Goal: Check status: Check status

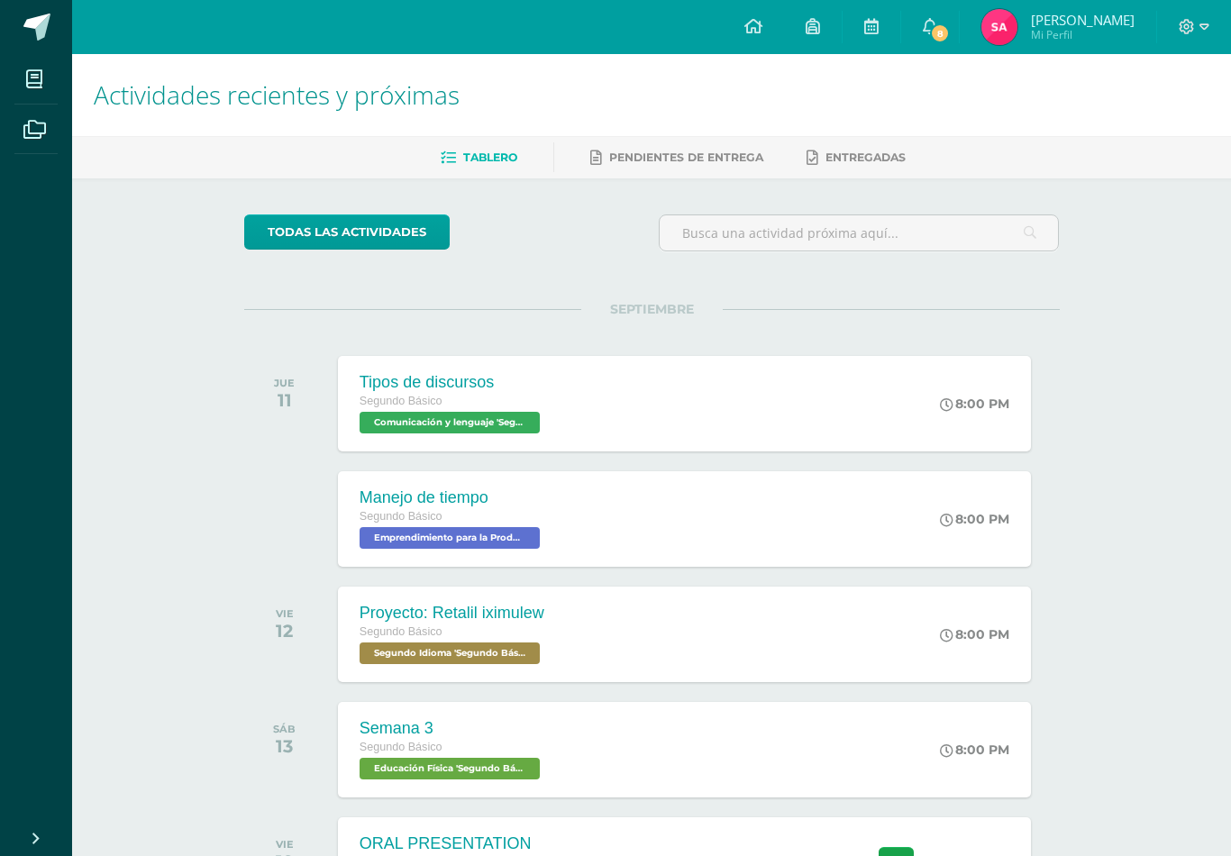
click at [933, 43] on link "8" at bounding box center [930, 27] width 58 height 54
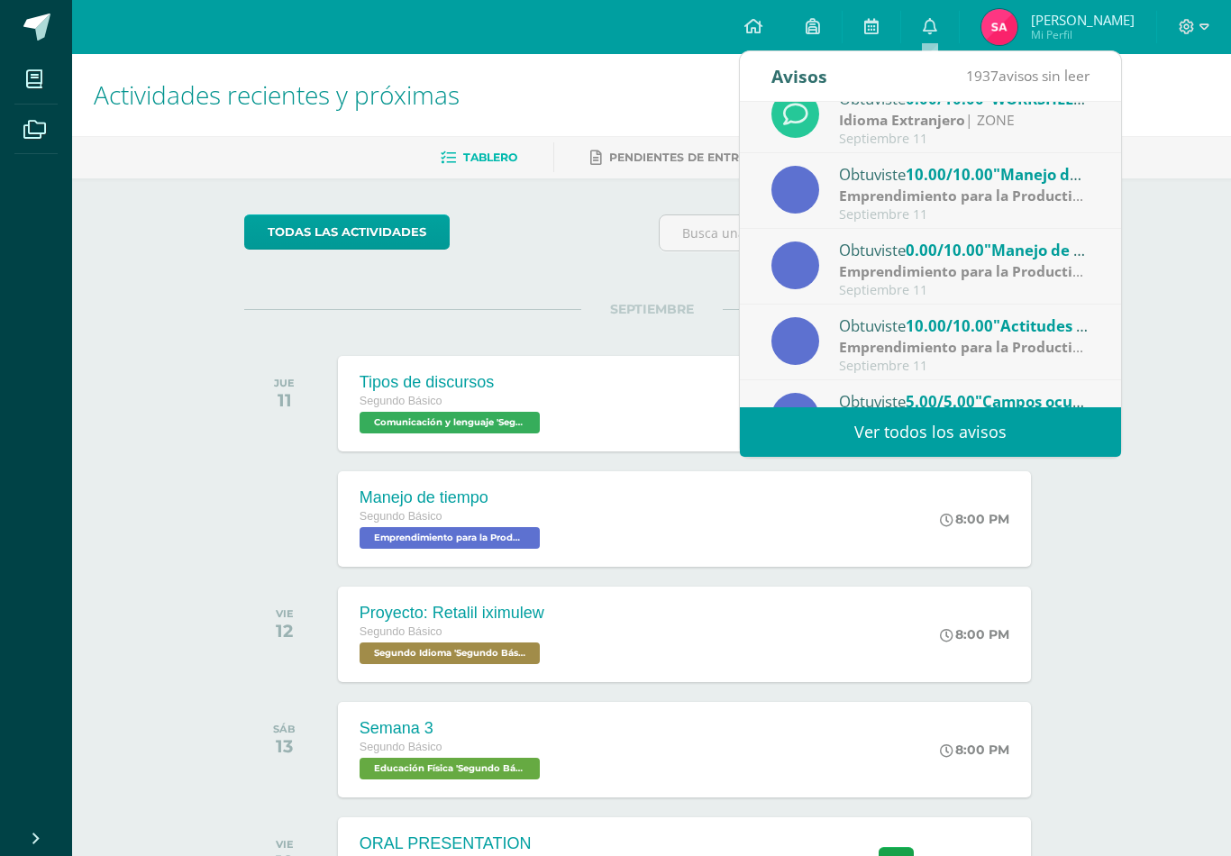
scroll to position [171, 0]
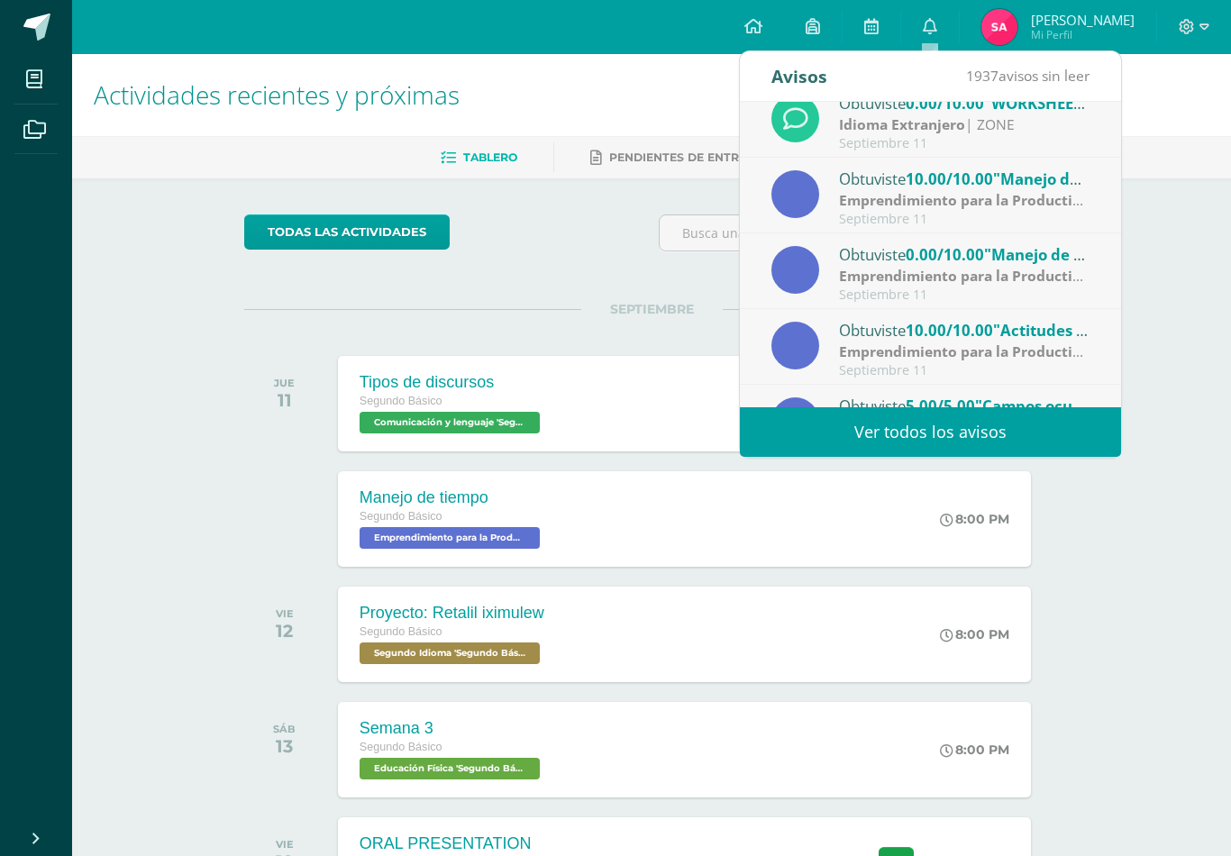
click at [1068, 268] on strong "Emprendimiento para la Productividad" at bounding box center [975, 276] width 272 height 20
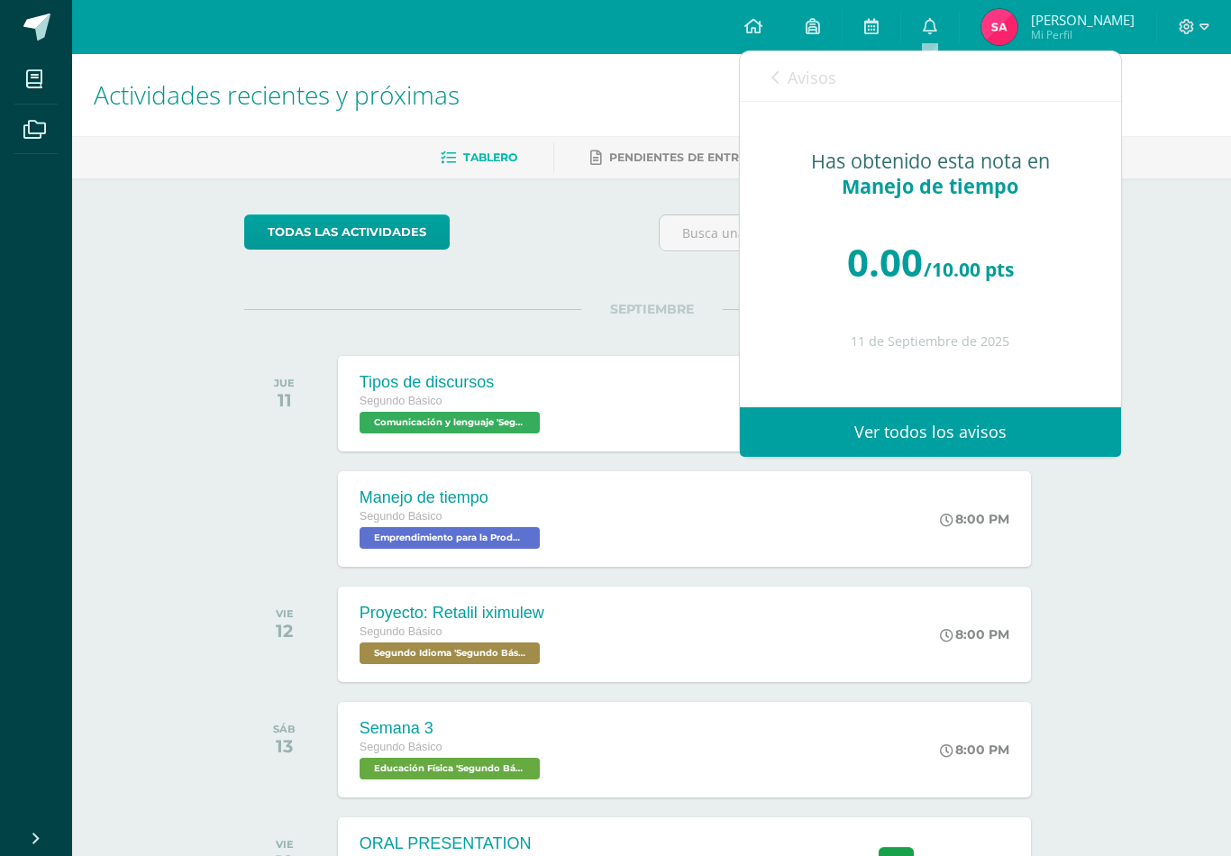
click at [814, 94] on link "Avisos" at bounding box center [803, 76] width 65 height 51
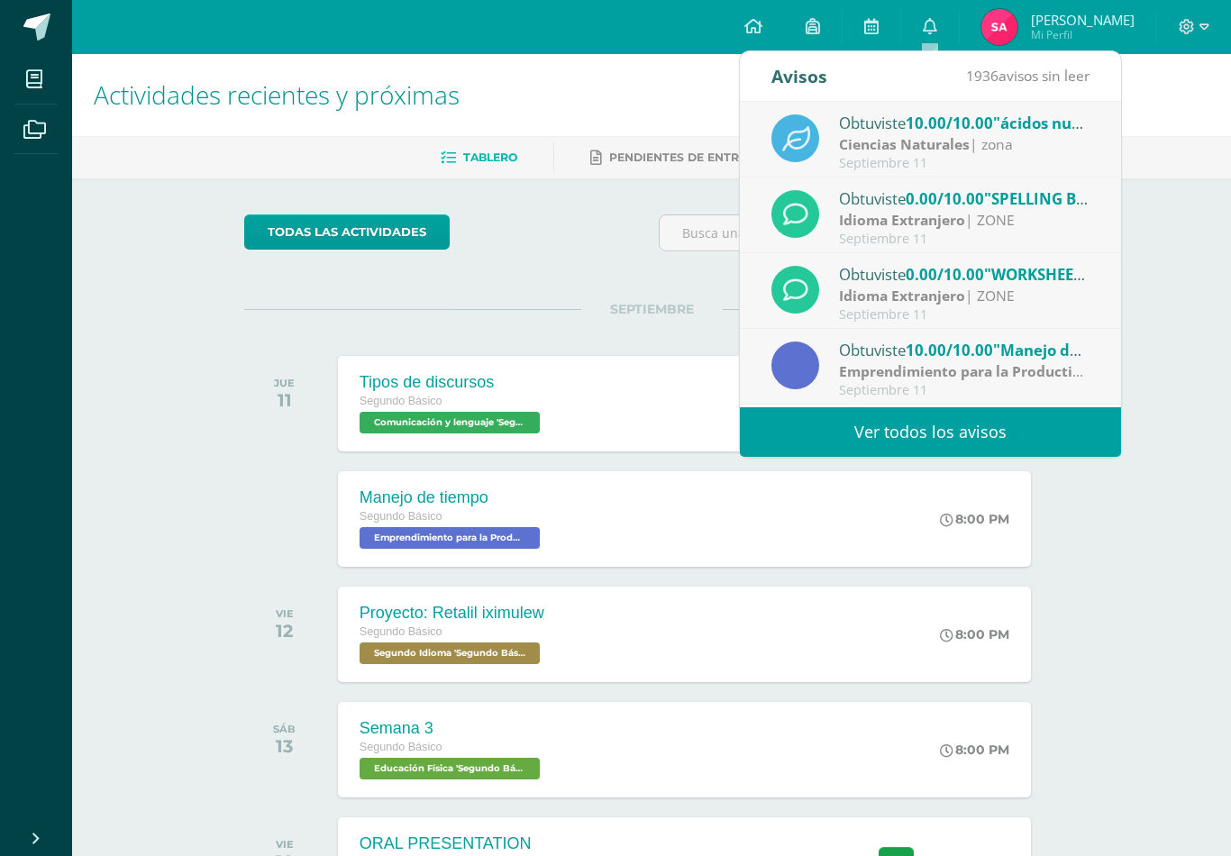
scroll to position [0, 0]
click at [1043, 141] on div "Ciencias Naturales | zona" at bounding box center [964, 144] width 250 height 21
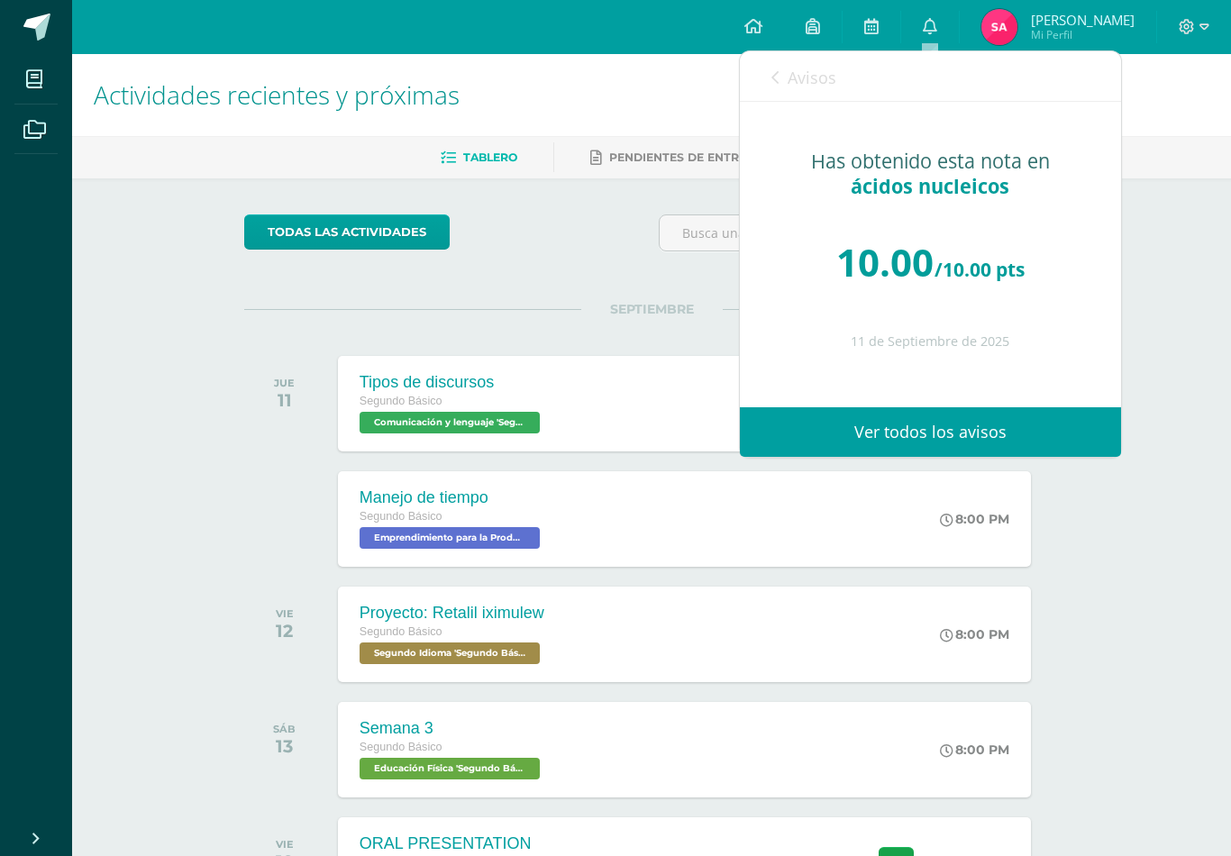
click at [830, 82] on span "Avisos" at bounding box center [811, 78] width 49 height 22
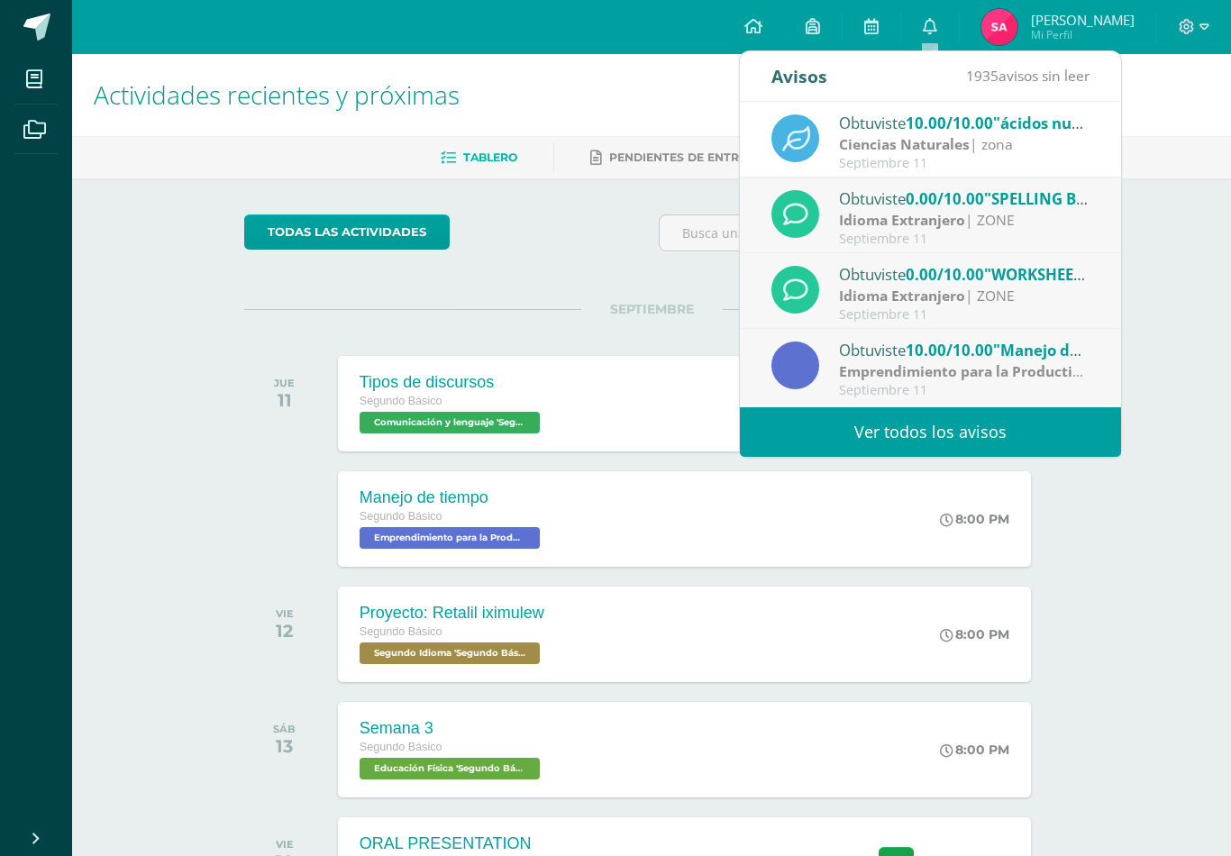
click at [984, 207] on span "0.00/10.00" at bounding box center [944, 198] width 78 height 21
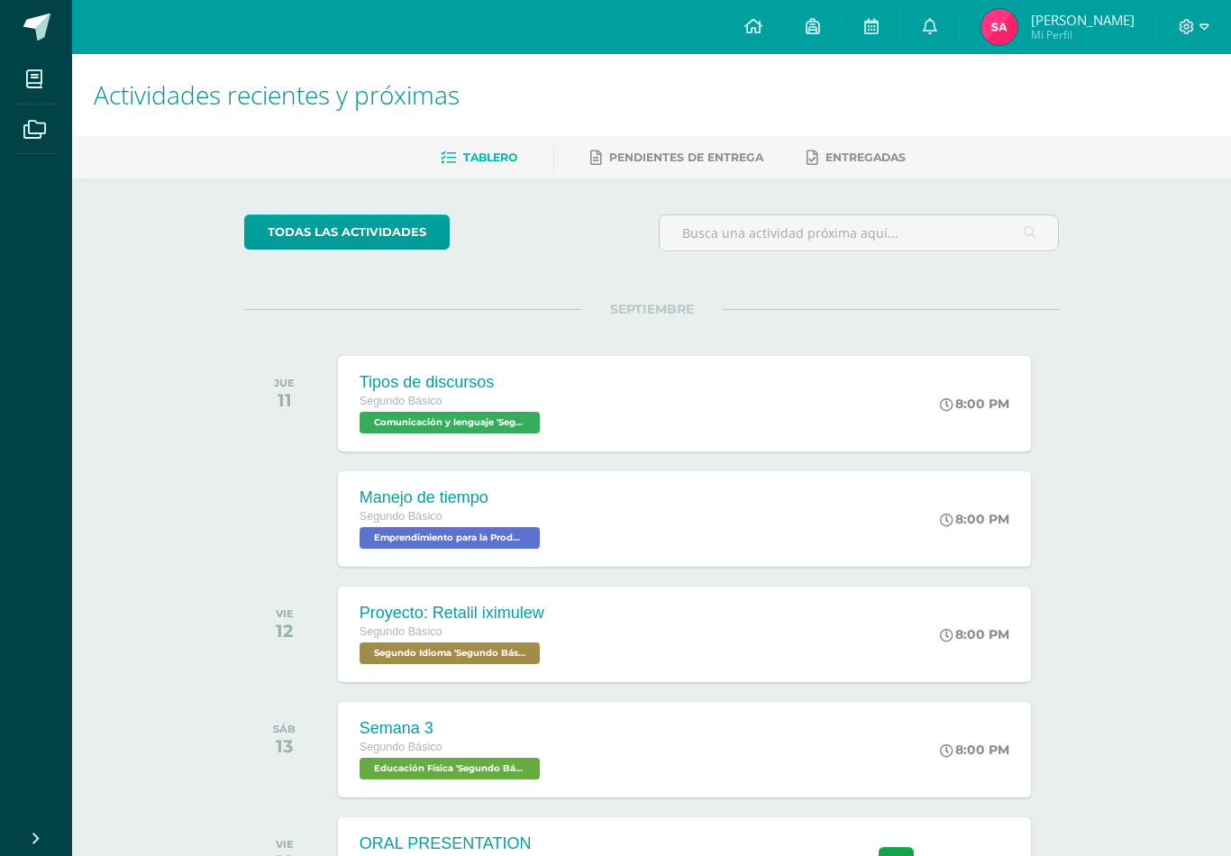
click at [939, 37] on link "0" at bounding box center [930, 27] width 58 height 54
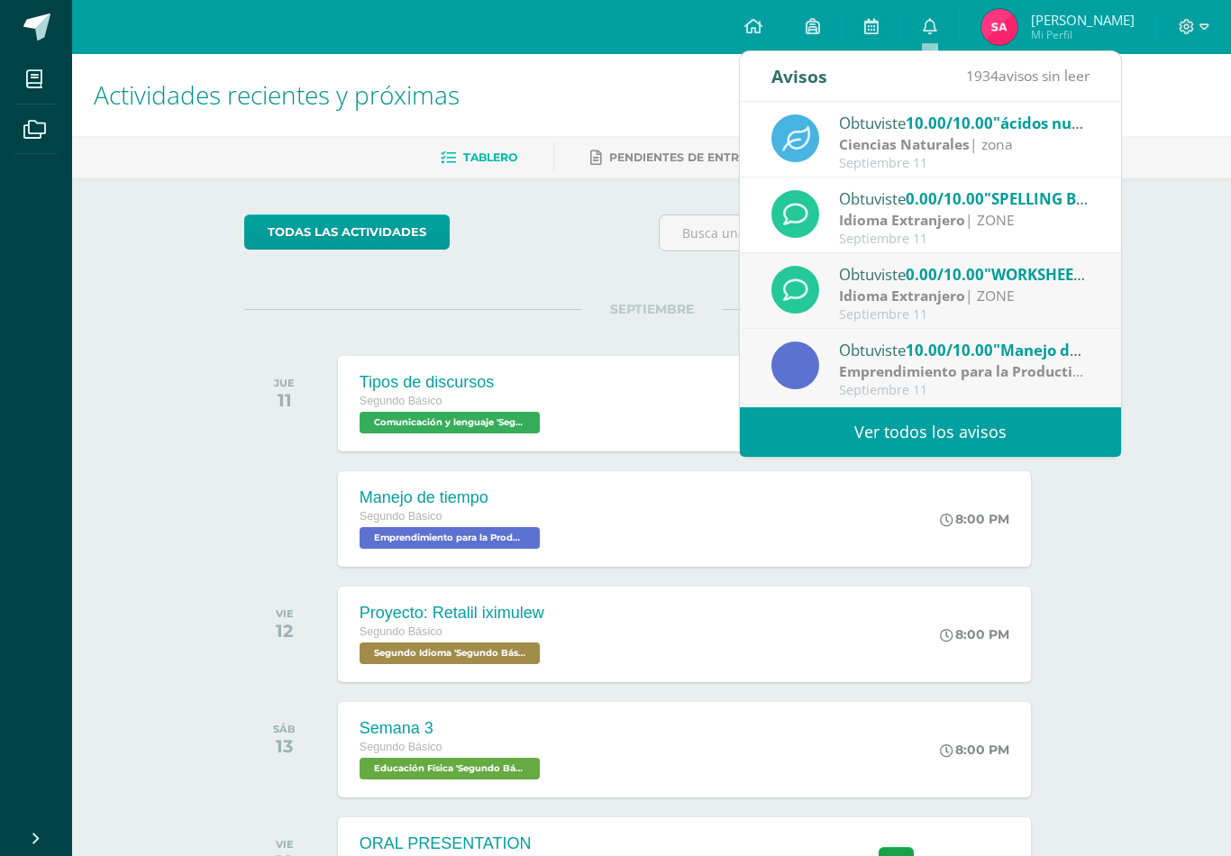
click at [1012, 196] on span ""SPELLING BEE VIDEO"" at bounding box center [1066, 198] width 165 height 21
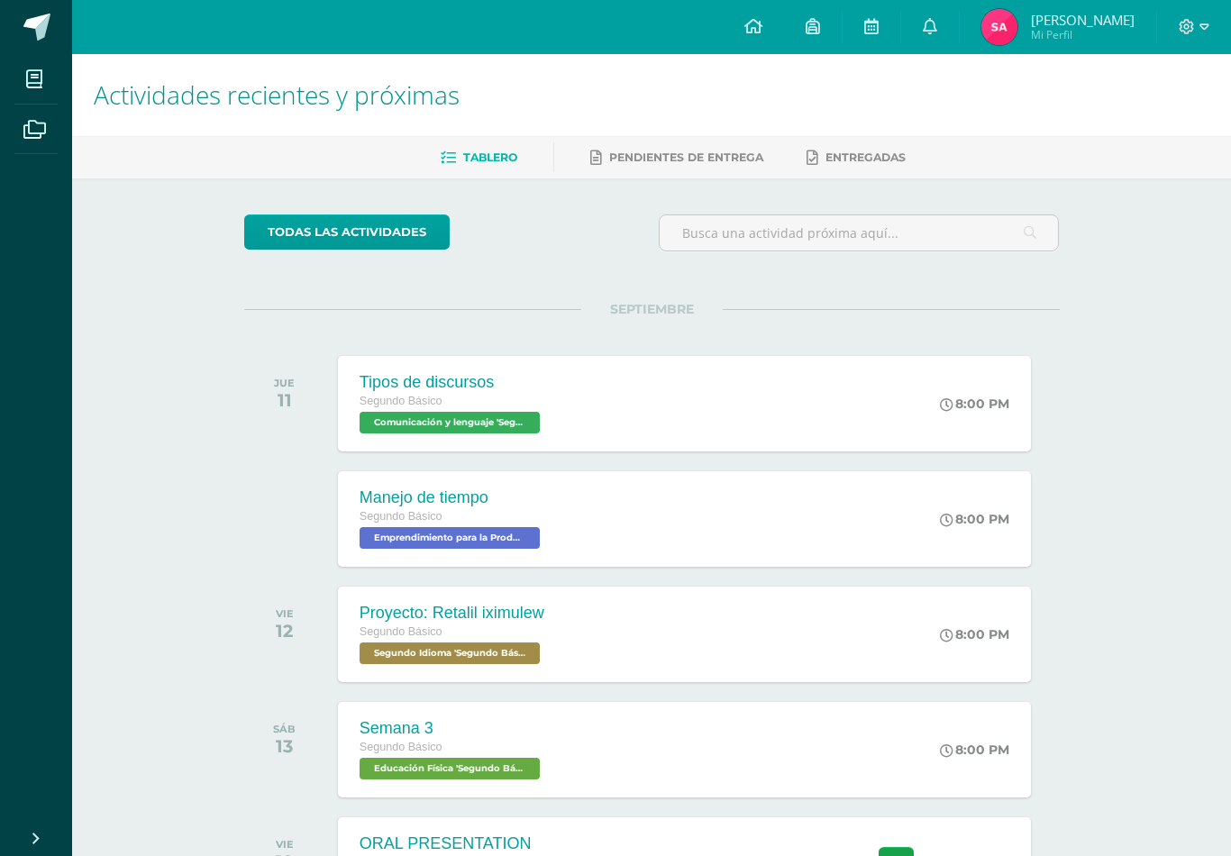
click at [946, 27] on link "0" at bounding box center [930, 27] width 58 height 54
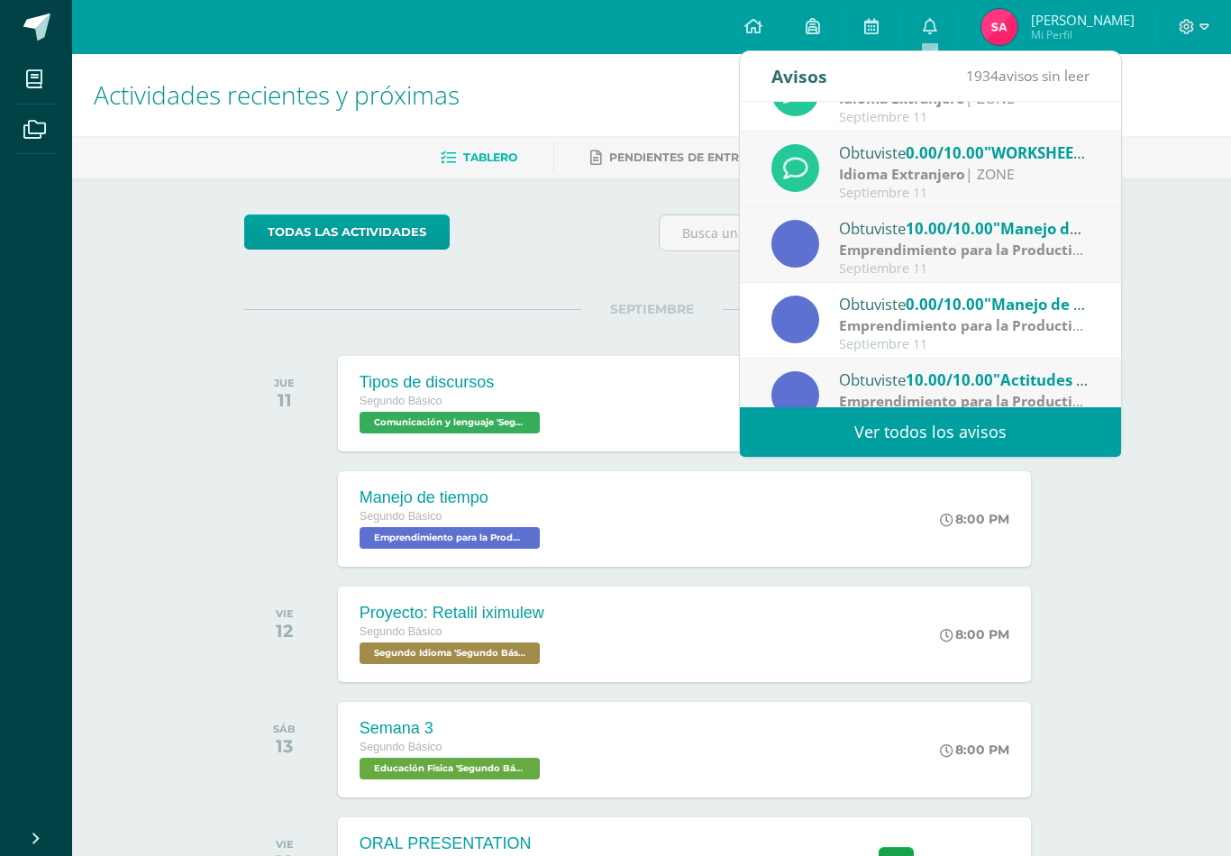
scroll to position [122, 0]
click at [1011, 266] on div "Septiembre 11" at bounding box center [964, 268] width 250 height 15
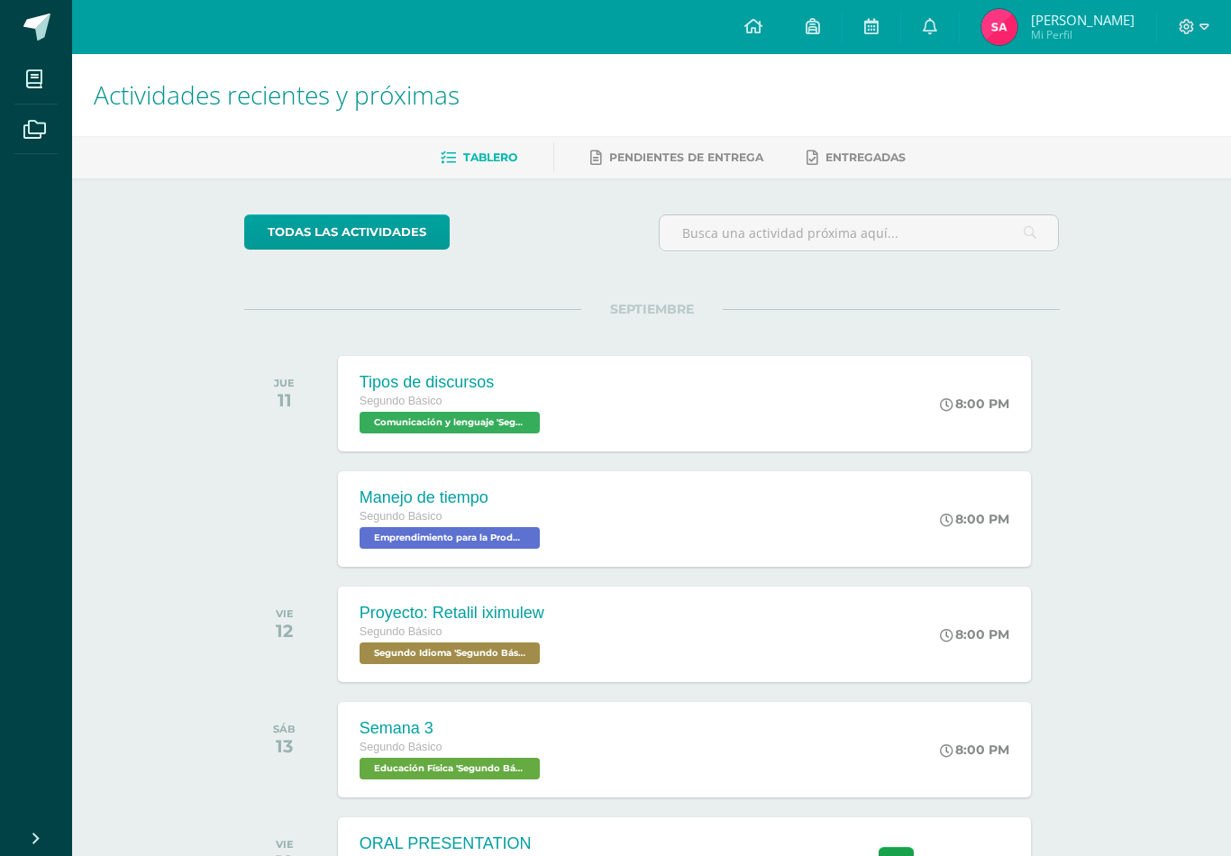
click at [911, 20] on link "0" at bounding box center [930, 27] width 58 height 54
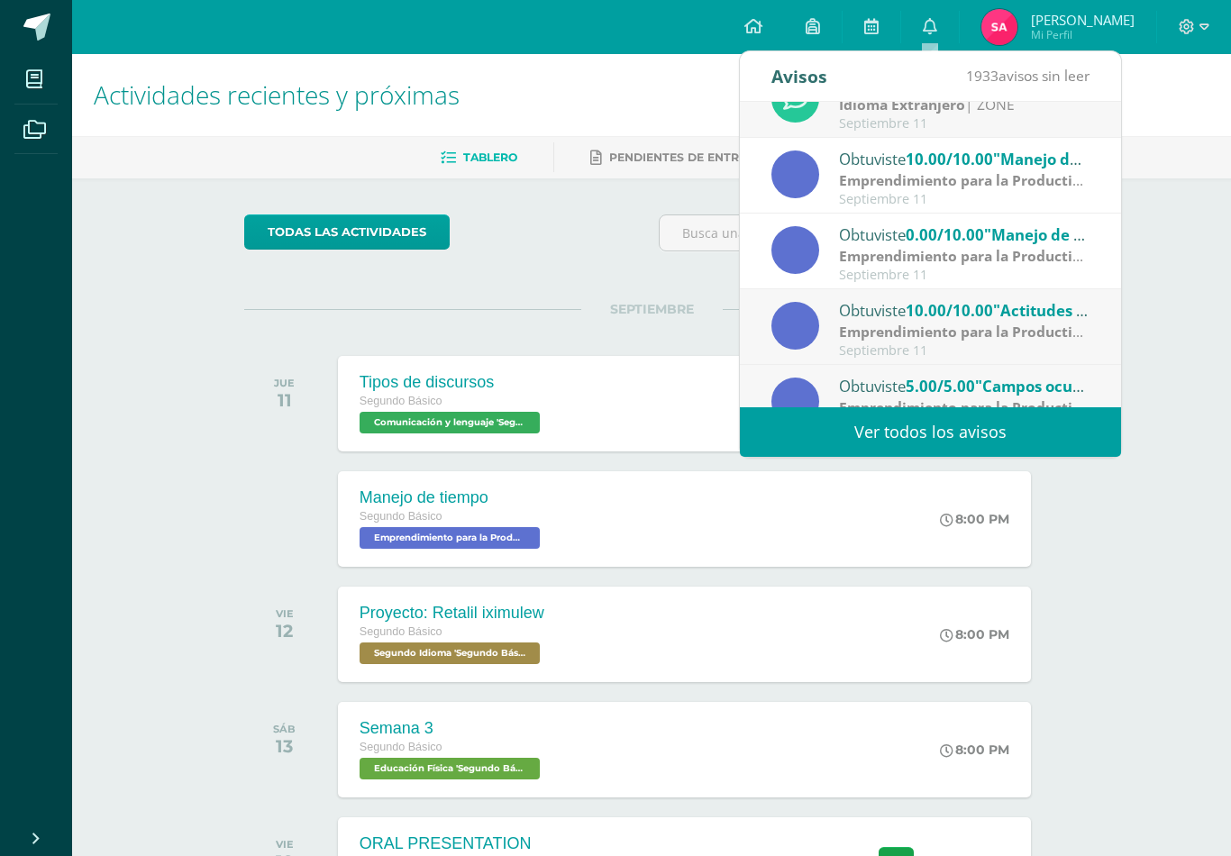
scroll to position [183, 0]
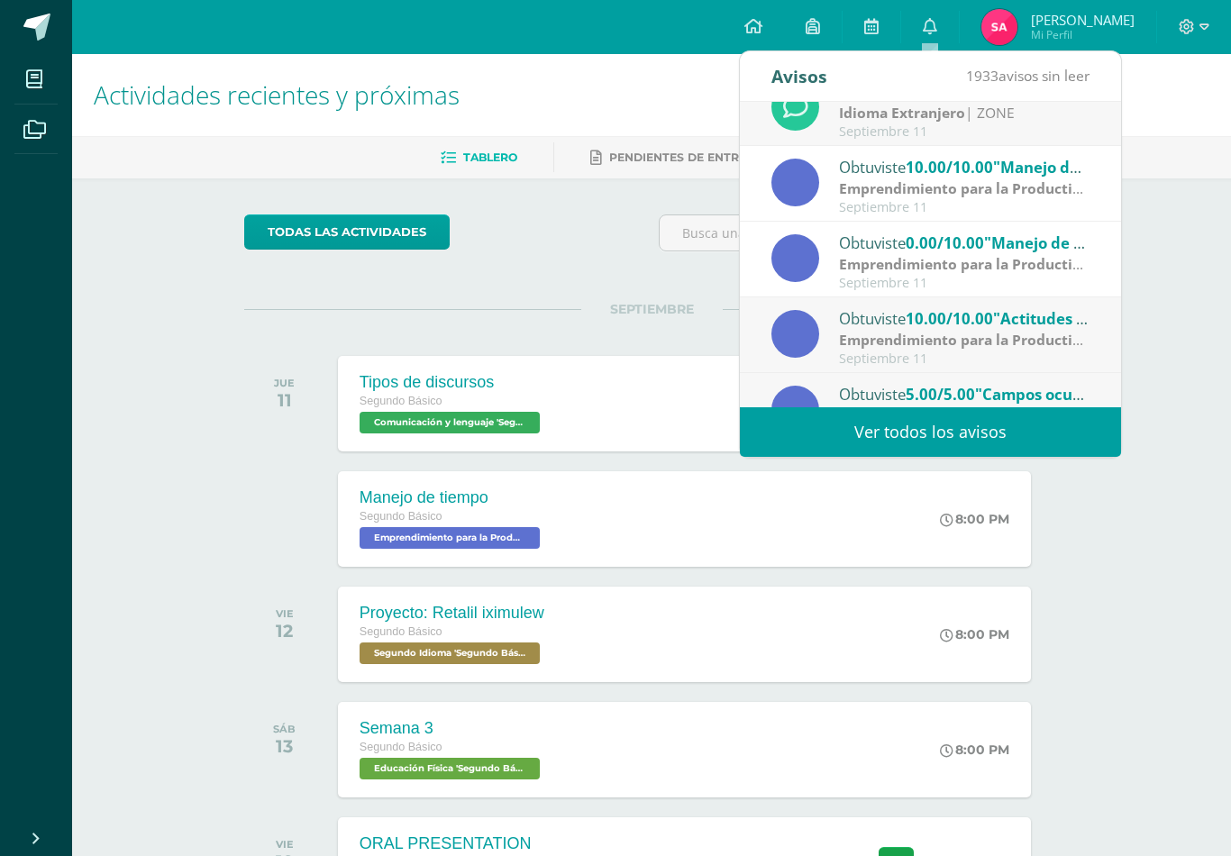
click at [1051, 200] on div "Septiembre 11" at bounding box center [964, 207] width 250 height 15
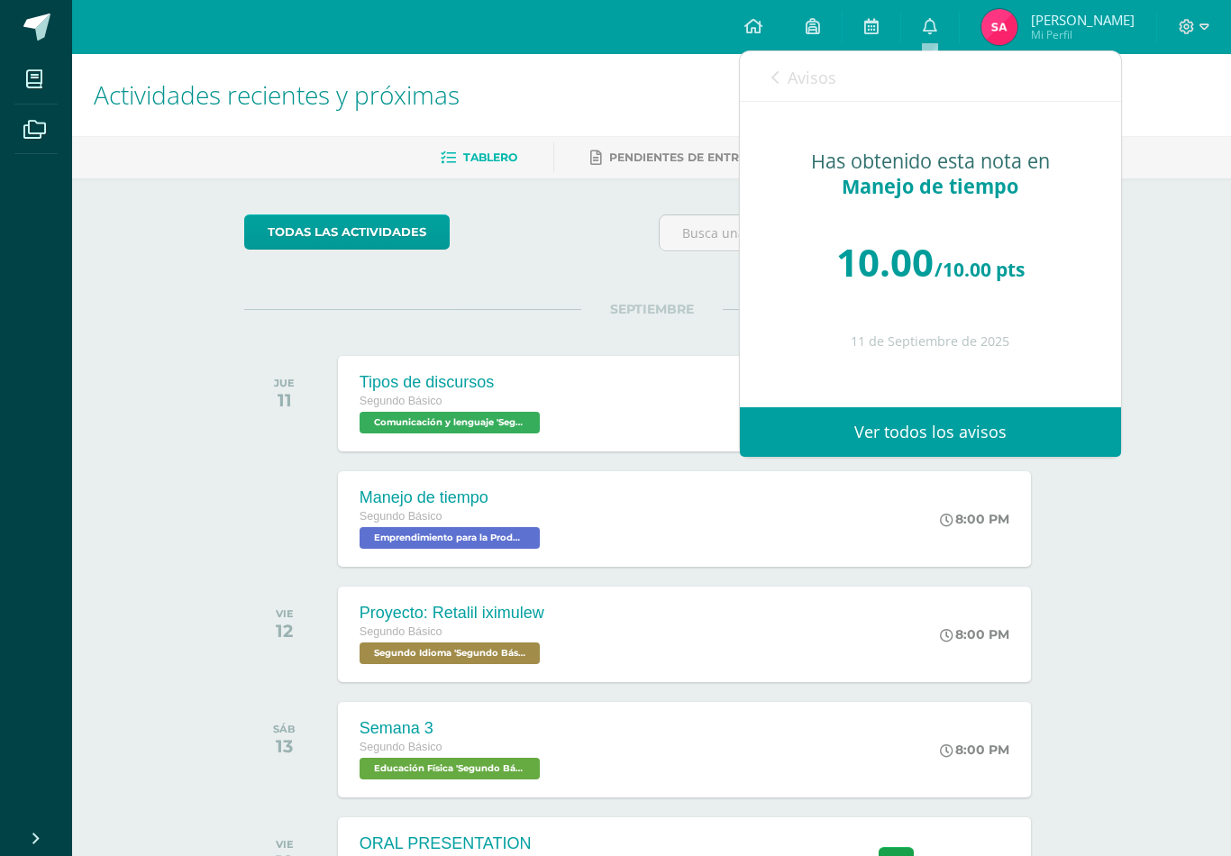
click at [826, 77] on span "Avisos" at bounding box center [811, 78] width 49 height 22
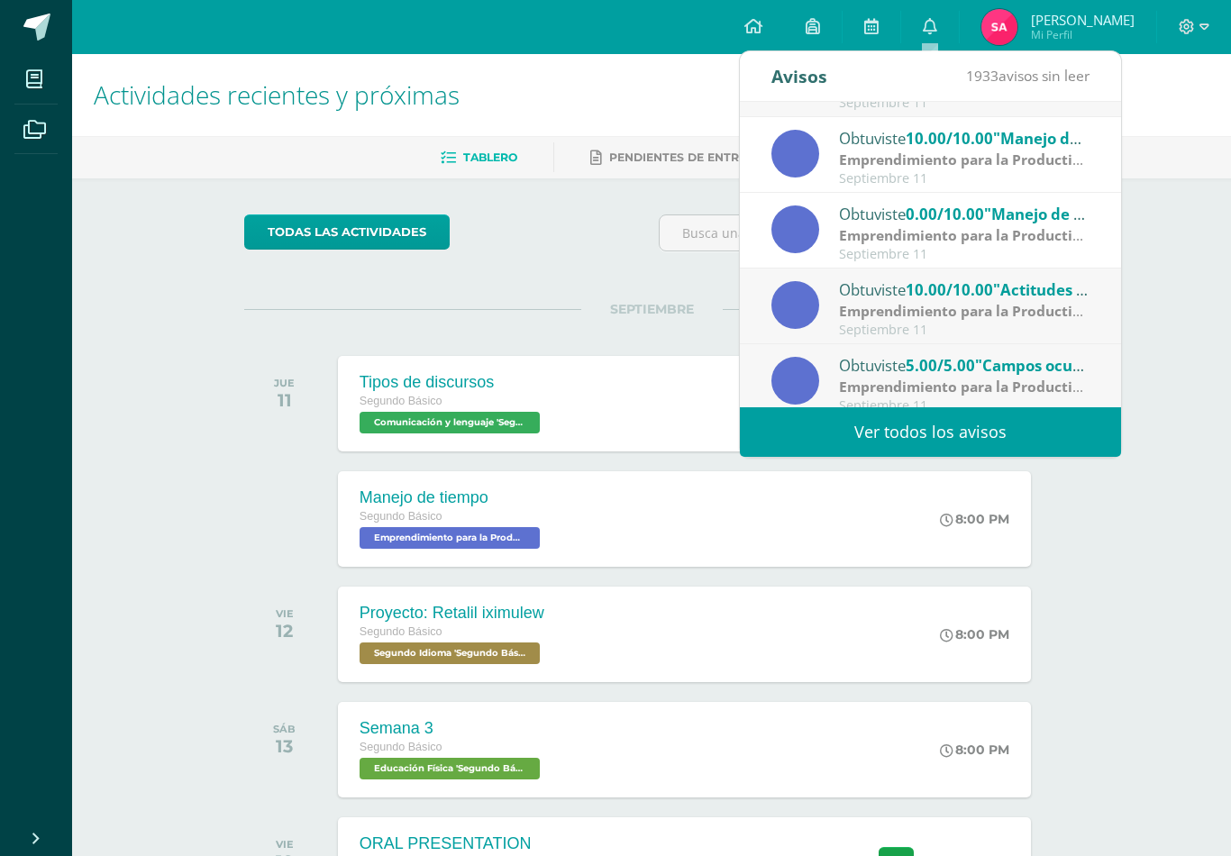
scroll to position [219, 0]
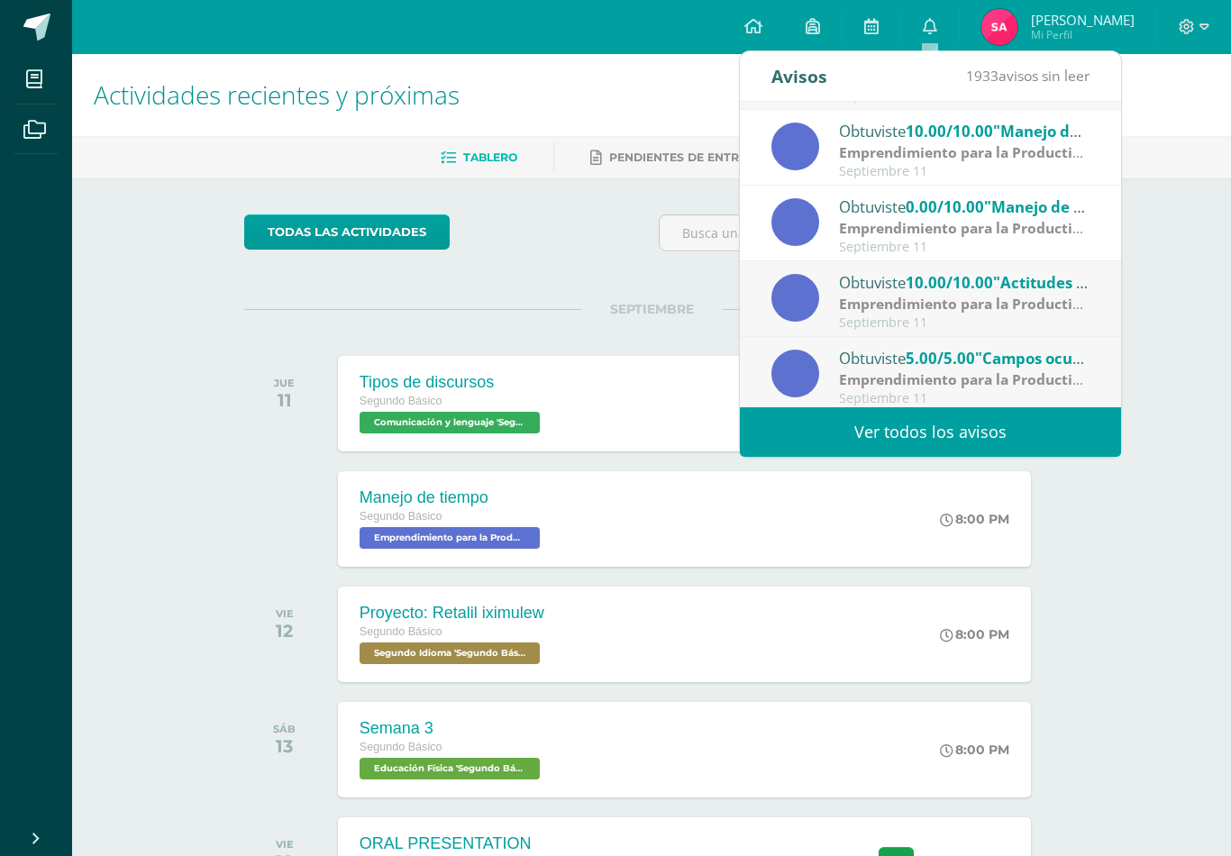
click at [1043, 296] on strong "Emprendimiento para la Productividad" at bounding box center [975, 304] width 272 height 20
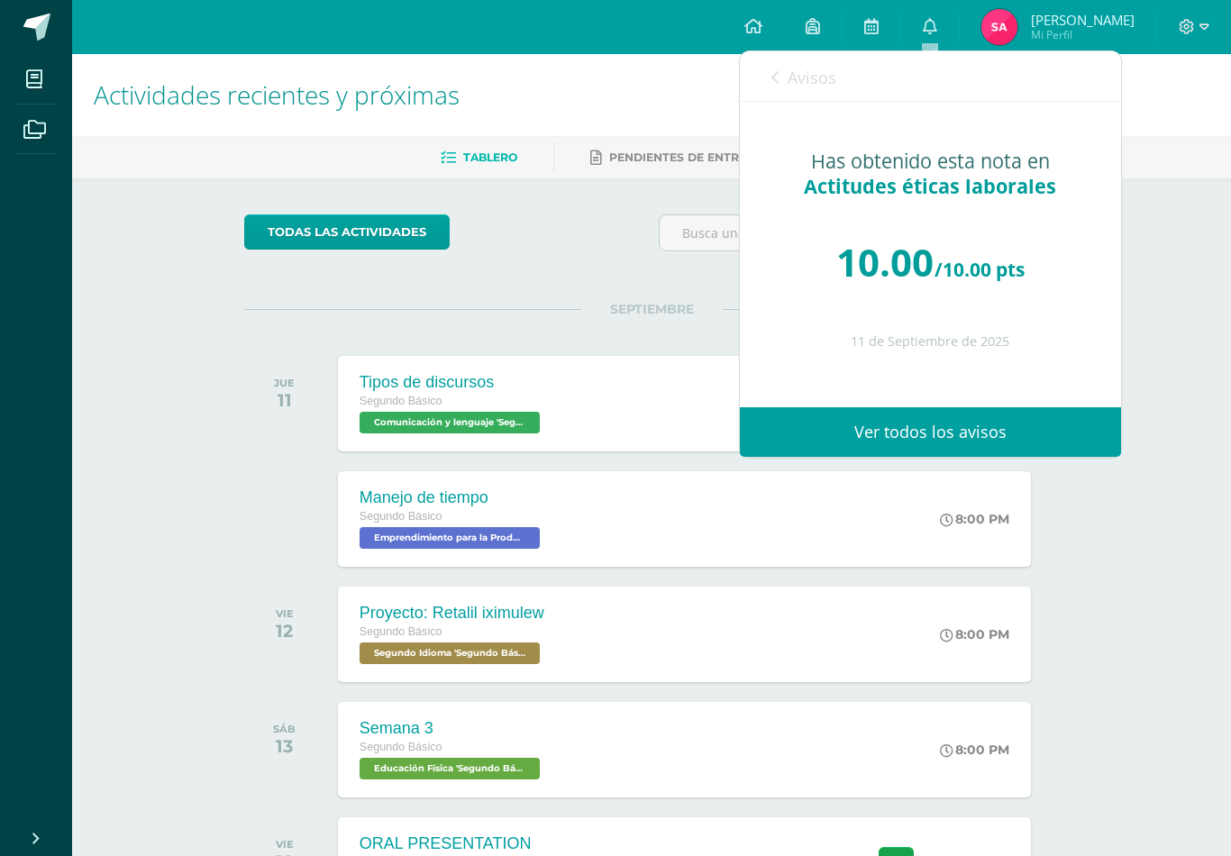
click at [821, 41] on link at bounding box center [813, 27] width 58 height 54
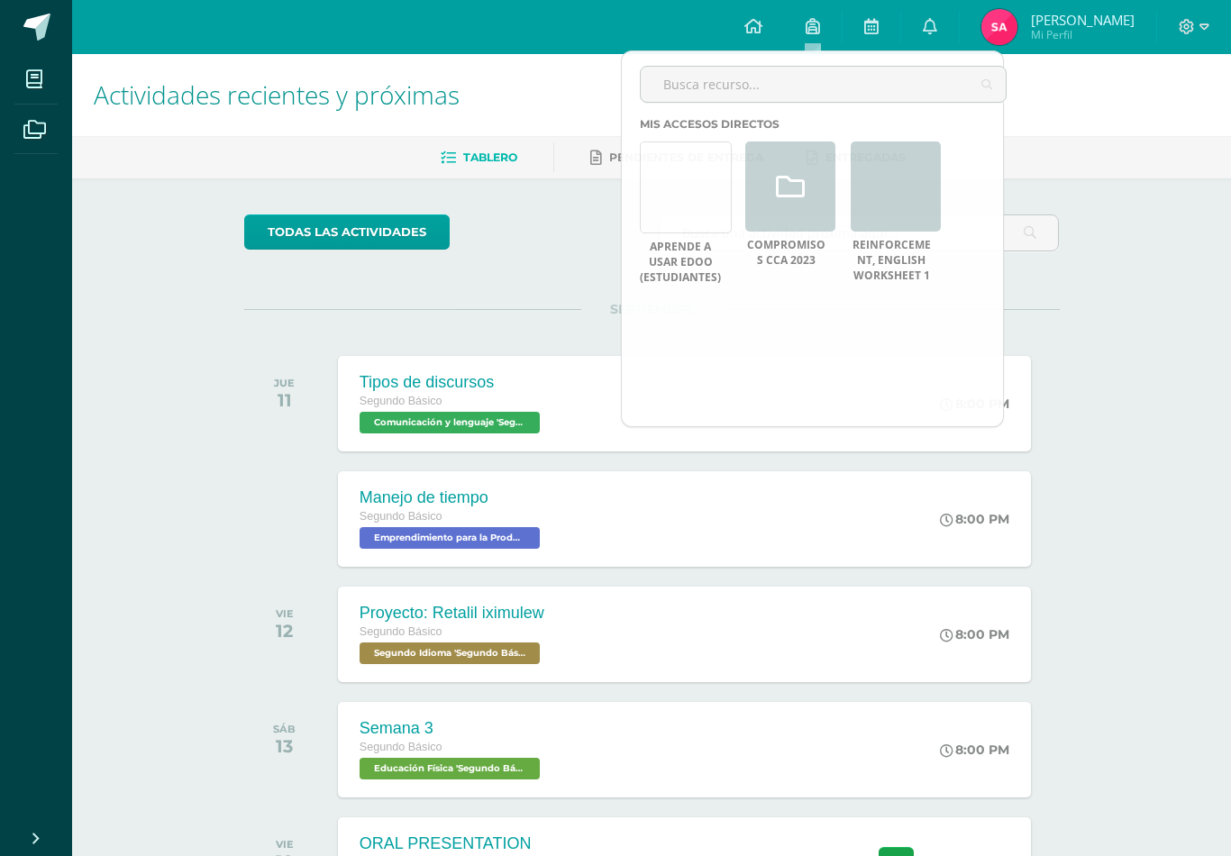
click at [934, 25] on icon at bounding box center [930, 26] width 14 height 16
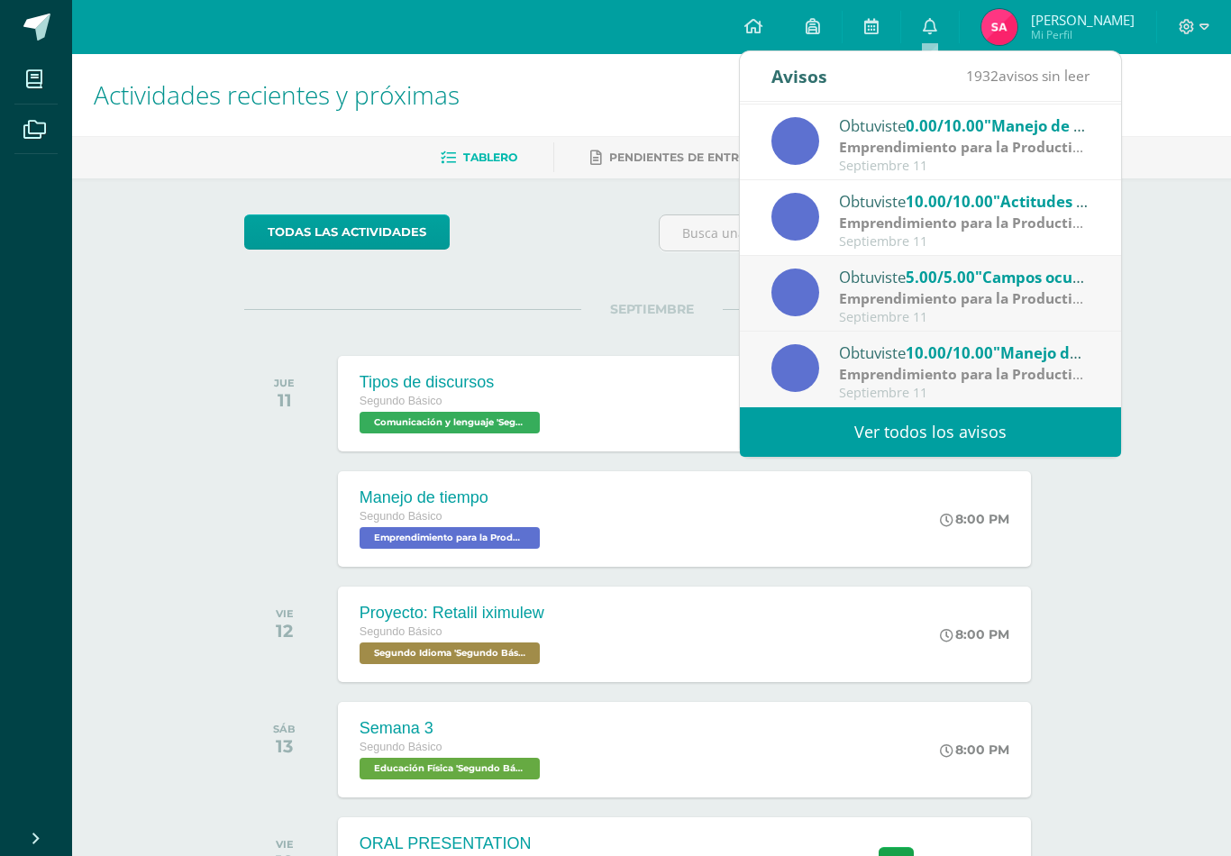
scroll to position [300, 0]
click at [1040, 301] on strong "Emprendimiento para la Productividad" at bounding box center [975, 298] width 272 height 20
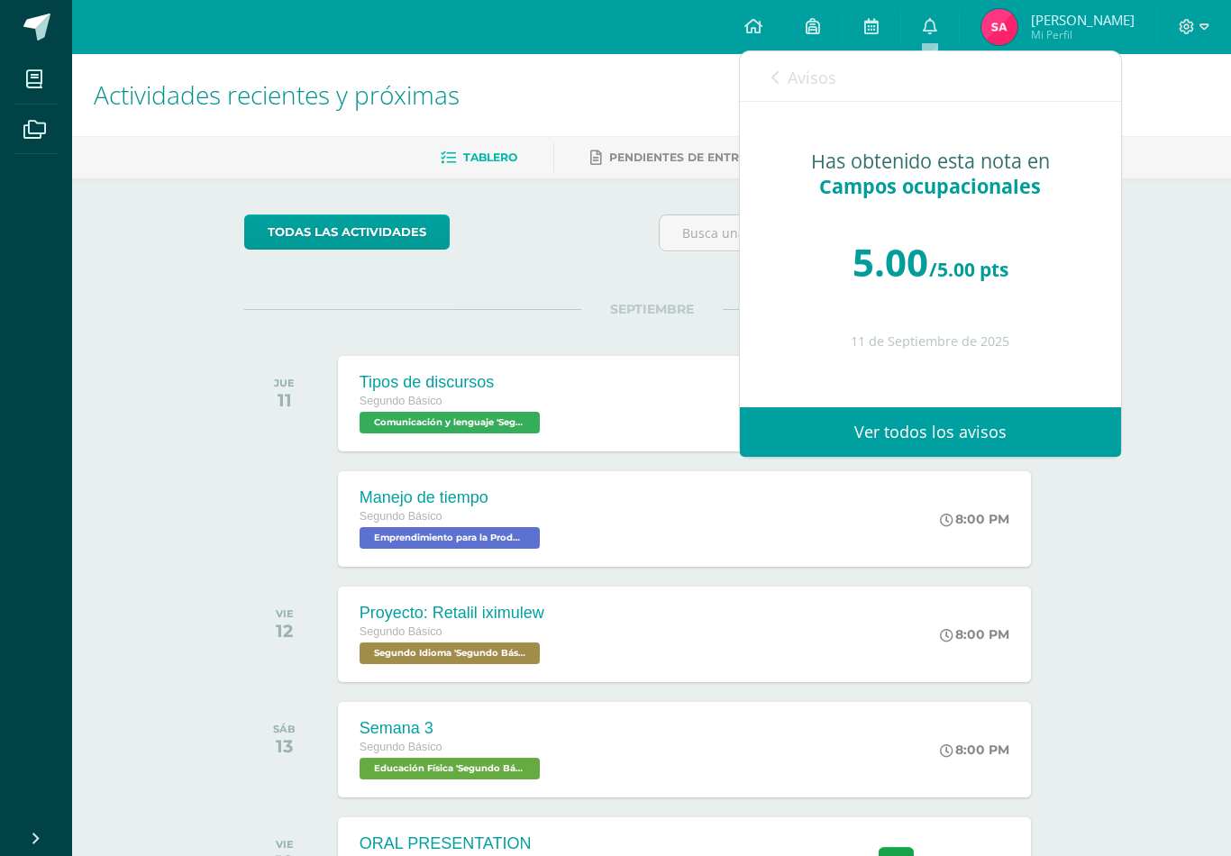
click at [823, 60] on link "Avisos" at bounding box center [803, 76] width 65 height 51
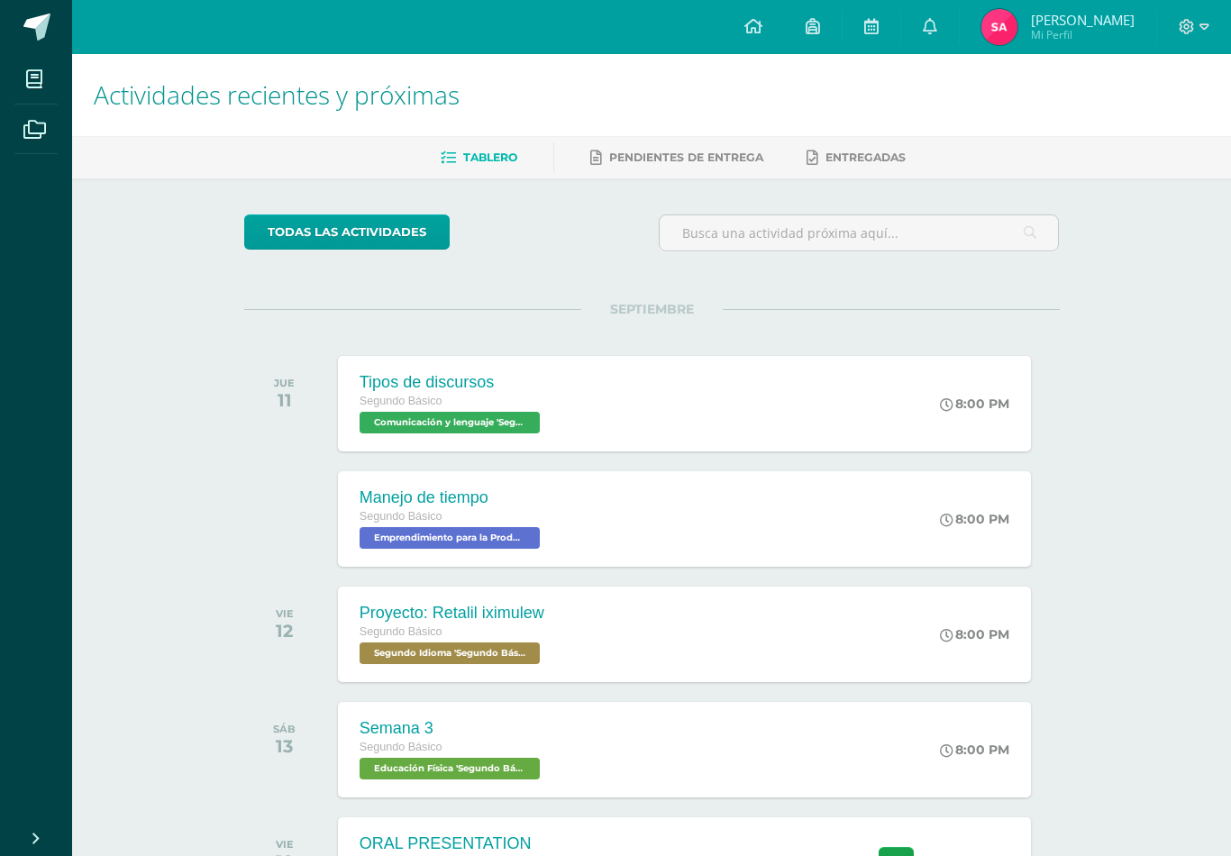
click at [983, 23] on img at bounding box center [999, 27] width 36 height 36
click at [943, 29] on link "0" at bounding box center [930, 27] width 58 height 54
click at [996, 30] on img at bounding box center [999, 27] width 36 height 36
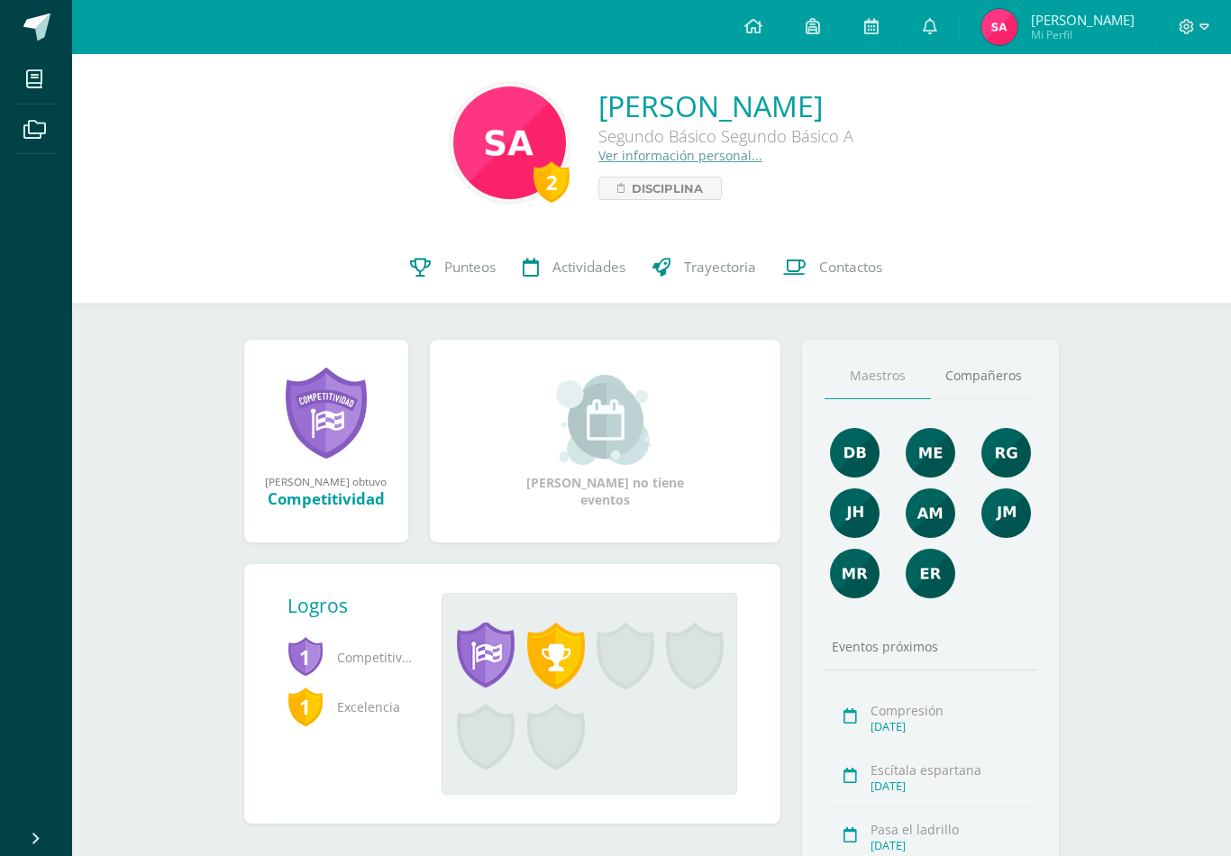
click at [466, 266] on span "Punteos" at bounding box center [469, 267] width 51 height 19
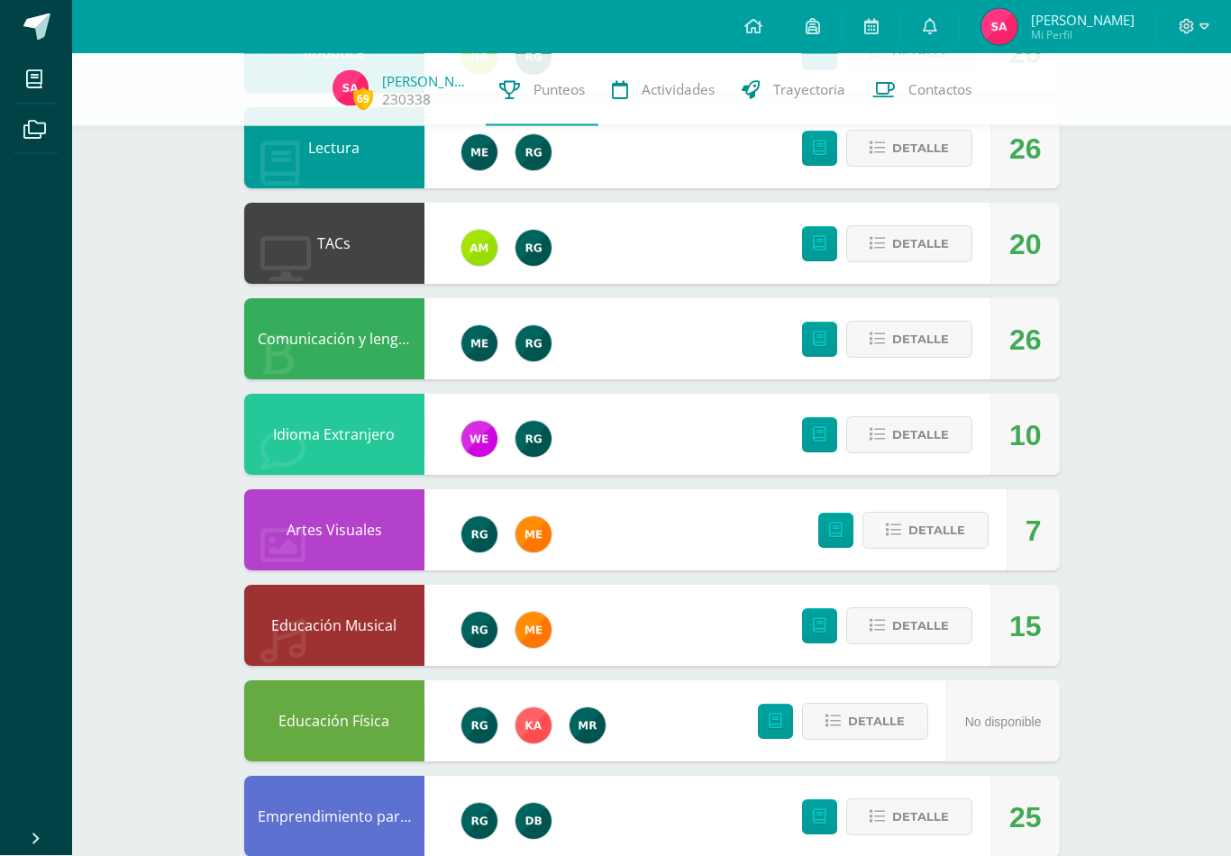
scroll to position [950, 0]
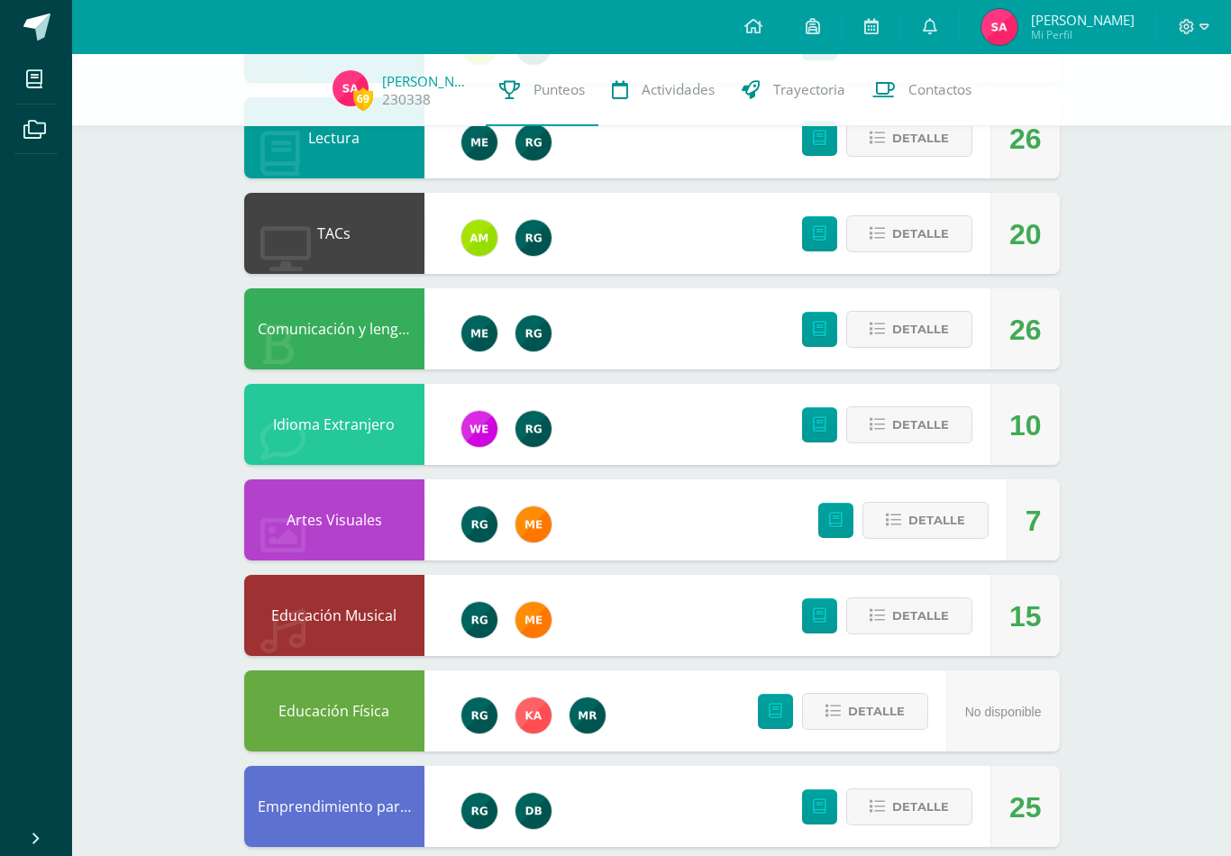
click at [409, 503] on div "Artes Visuales" at bounding box center [334, 519] width 180 height 81
click at [961, 517] on span "Detalle" at bounding box center [936, 520] width 57 height 33
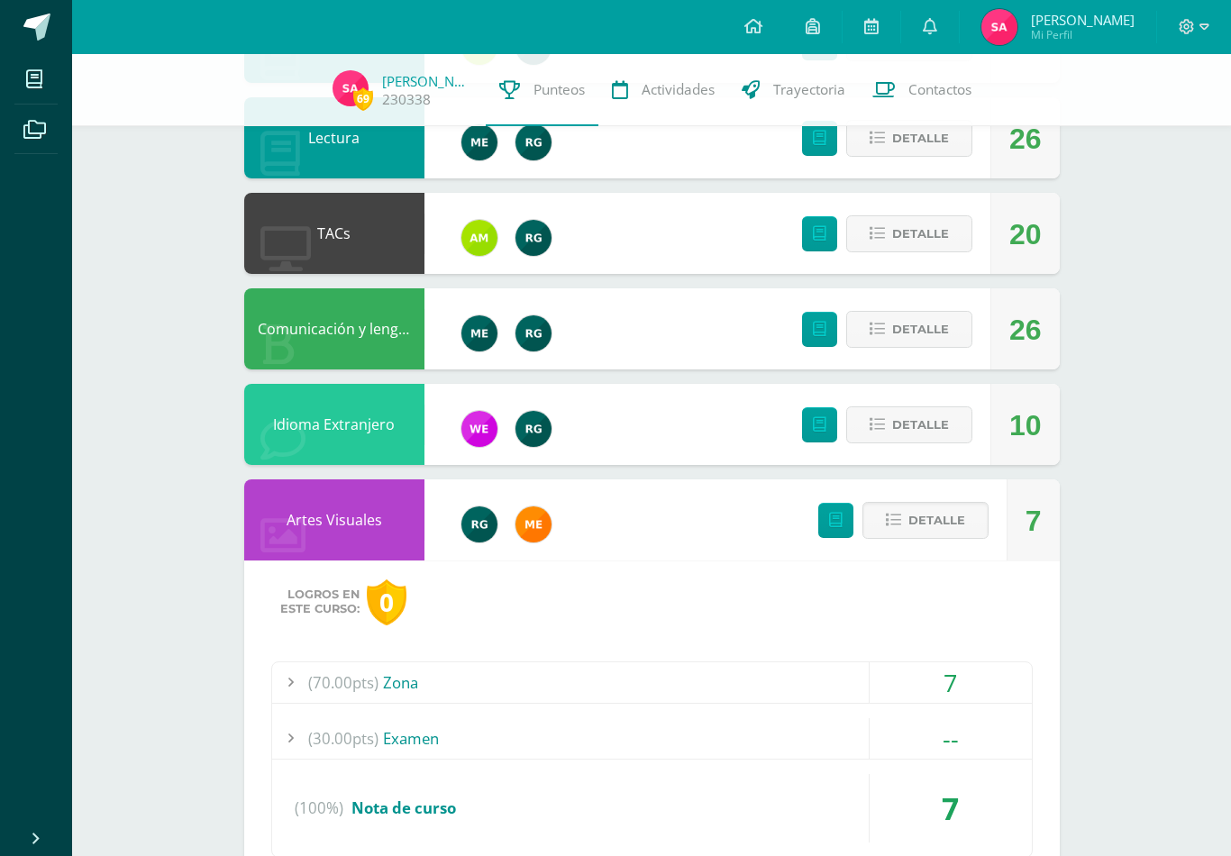
click at [939, 539] on button "Detalle" at bounding box center [925, 520] width 126 height 37
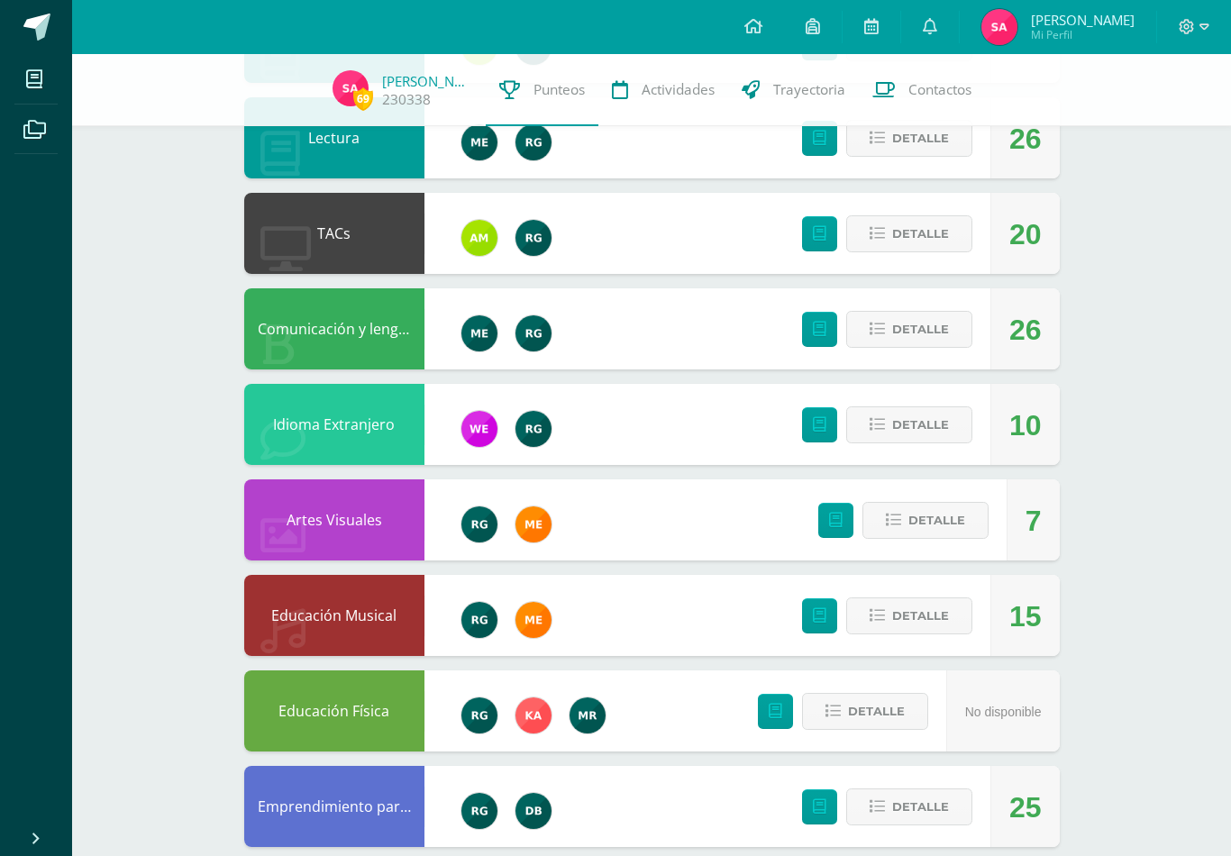
click at [17, 14] on link at bounding box center [36, 27] width 72 height 54
